Goal: Find contact information: Find contact information

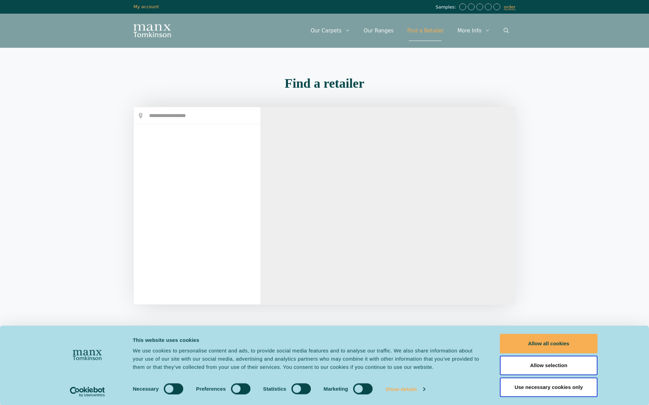
click at [201, 113] on input "text" at bounding box center [197, 115] width 127 height 17
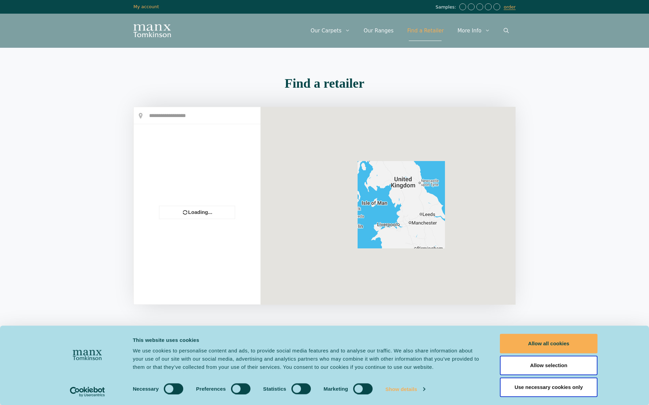
scroll to position [1, 0]
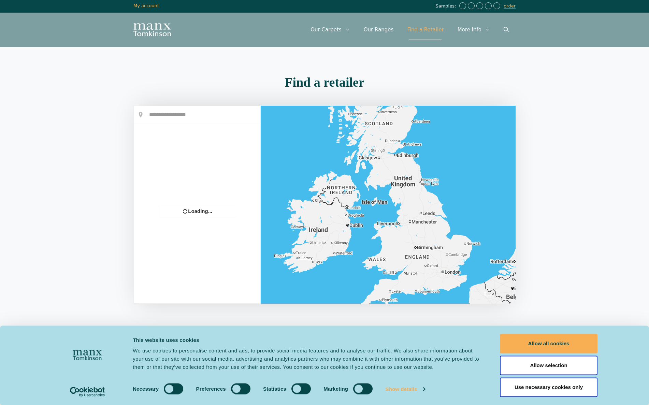
click at [191, 110] on div at bounding box center [197, 204] width 127 height 197
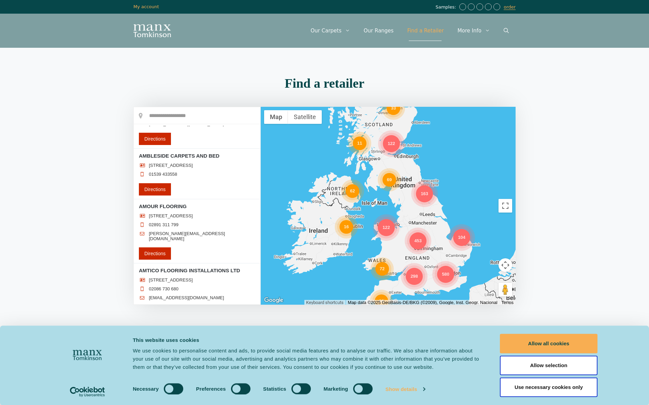
scroll to position [0, 0]
drag, startPoint x: 154, startPoint y: 113, endPoint x: 162, endPoint y: 115, distance: 8.7
click at [154, 113] on input "text" at bounding box center [197, 115] width 127 height 17
type input "********"
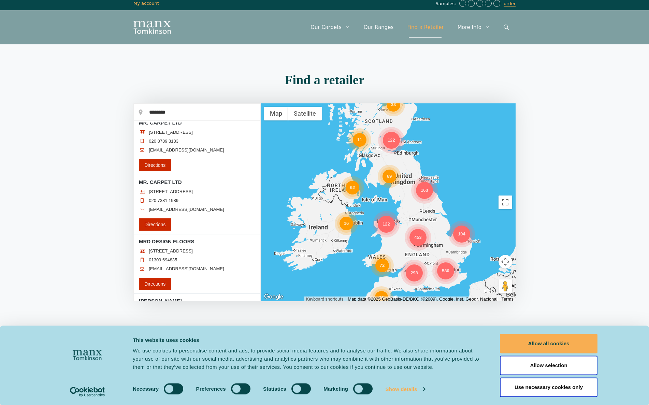
scroll to position [88916, 0]
click at [259, 273] on div "1ST CHOICE CARPETS [STREET_ADDRESS][PERSON_NAME] 01380 728 633 [EMAIL_ADDRESS][…" at bounding box center [197, 212] width 127 height 178
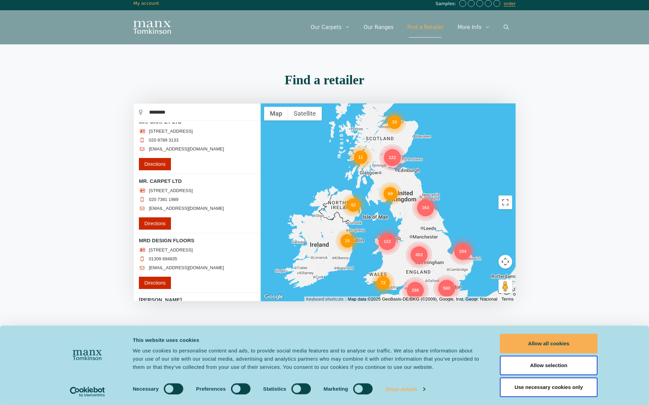
click at [262, 253] on div "298 69 580 163 453 62 122 33 16 72 104 80 122 11" at bounding box center [388, 202] width 255 height 198
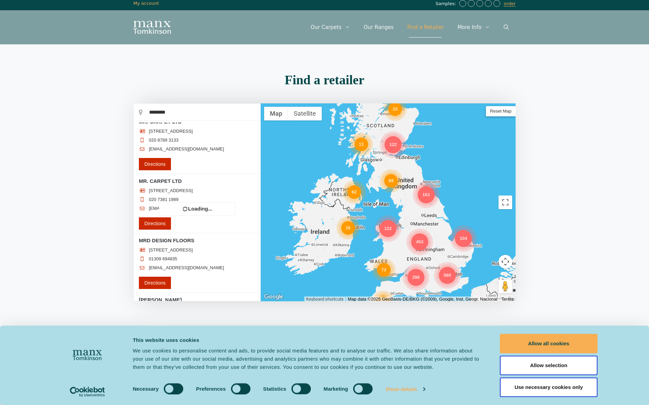
drag, startPoint x: 258, startPoint y: 234, endPoint x: 258, endPoint y: 242, distance: 7.2
click at [258, 242] on div at bounding box center [197, 202] width 127 height 197
click at [259, 240] on div "1ST CHOICE CARPETS [STREET_ADDRESS][PERSON_NAME] 01380 728 633 [EMAIL_ADDRESS][…" at bounding box center [197, 212] width 127 height 178
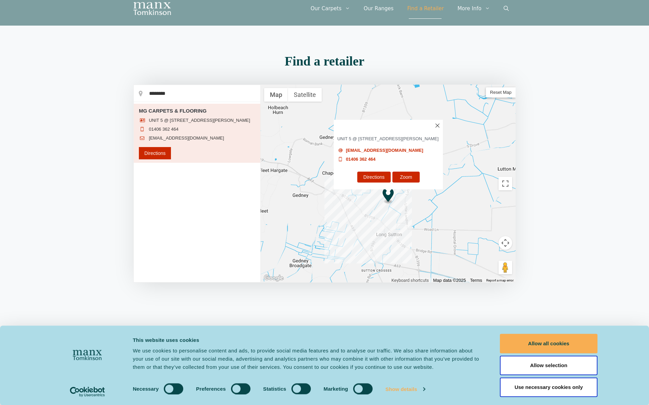
scroll to position [0, 0]
